Goal: Check status: Check status

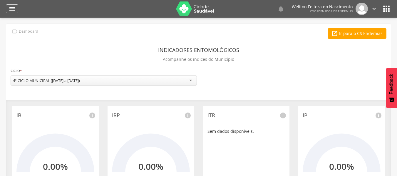
click at [13, 9] on icon "" at bounding box center [12, 8] width 7 height 7
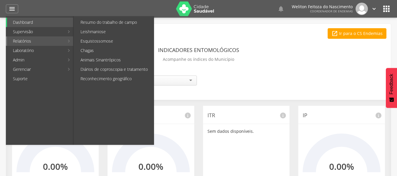
click at [22, 42] on link "Relatórios" at bounding box center [35, 40] width 57 height 9
click at [81, 23] on link "Resumo do trabalho de campo" at bounding box center [114, 22] width 79 height 9
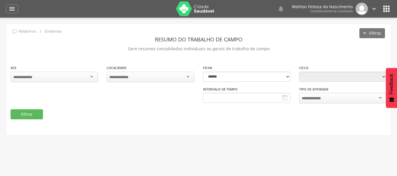
type input "**********"
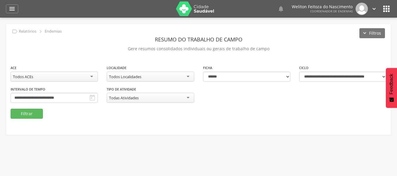
click at [94, 100] on icon "" at bounding box center [92, 97] width 7 height 7
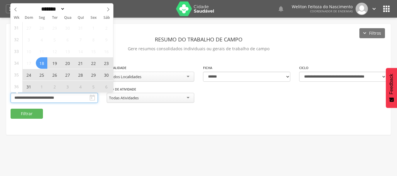
click at [81, 96] on input "**********" at bounding box center [54, 98] width 87 height 10
click at [108, 9] on icon at bounding box center [108, 9] width 4 height 4
select select "*"
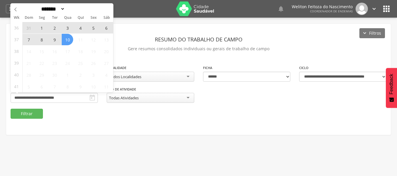
click at [71, 40] on span "10" at bounding box center [67, 39] width 11 height 11
type input "**********"
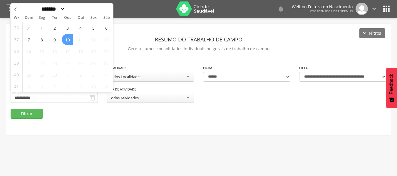
click at [71, 40] on span "10" at bounding box center [67, 39] width 11 height 11
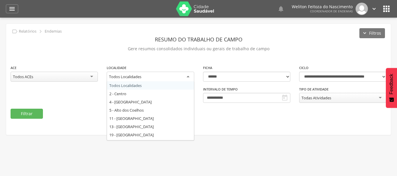
click at [186, 78] on div "Todos Localidades" at bounding box center [150, 77] width 87 height 11
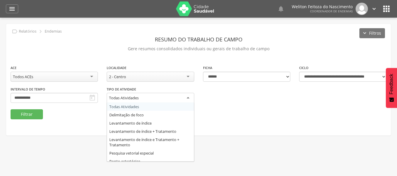
click at [189, 97] on div "Todas Atividades" at bounding box center [150, 98] width 87 height 11
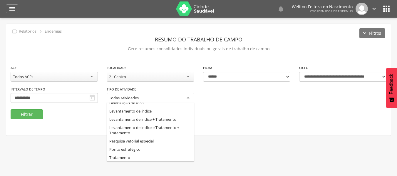
scroll to position [12, 0]
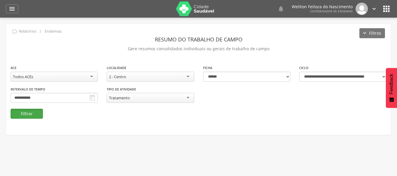
click at [33, 116] on button "Filtrar" at bounding box center [27, 114] width 32 height 10
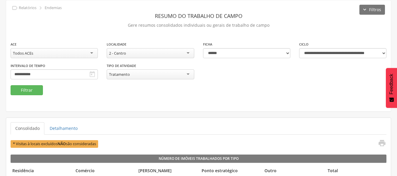
scroll to position [0, 0]
